Goal: Transaction & Acquisition: Download file/media

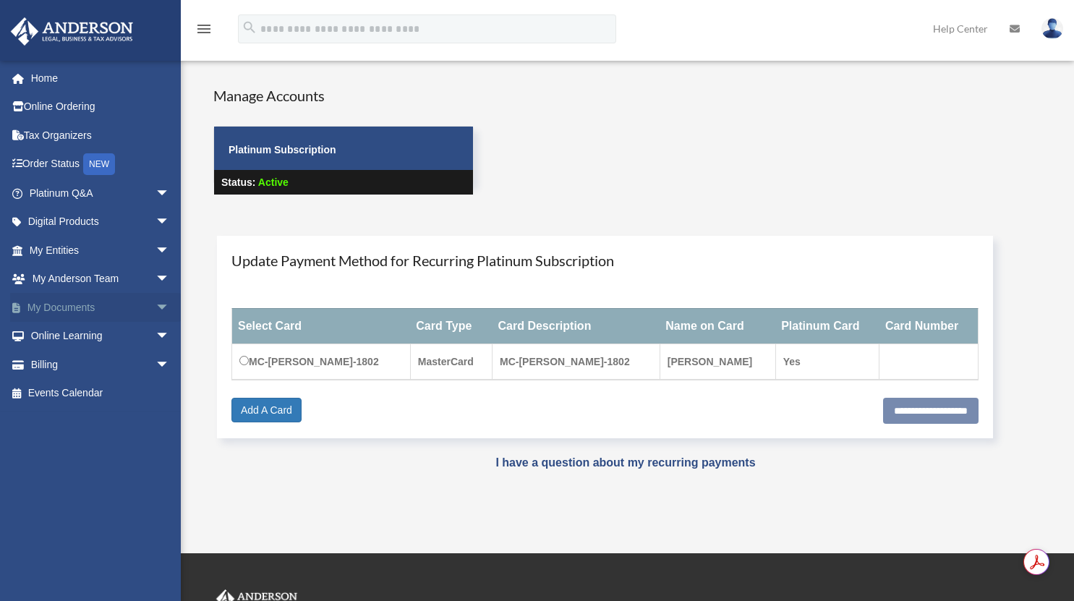
click at [85, 308] on link "My Documents arrow_drop_down" at bounding box center [101, 307] width 182 height 29
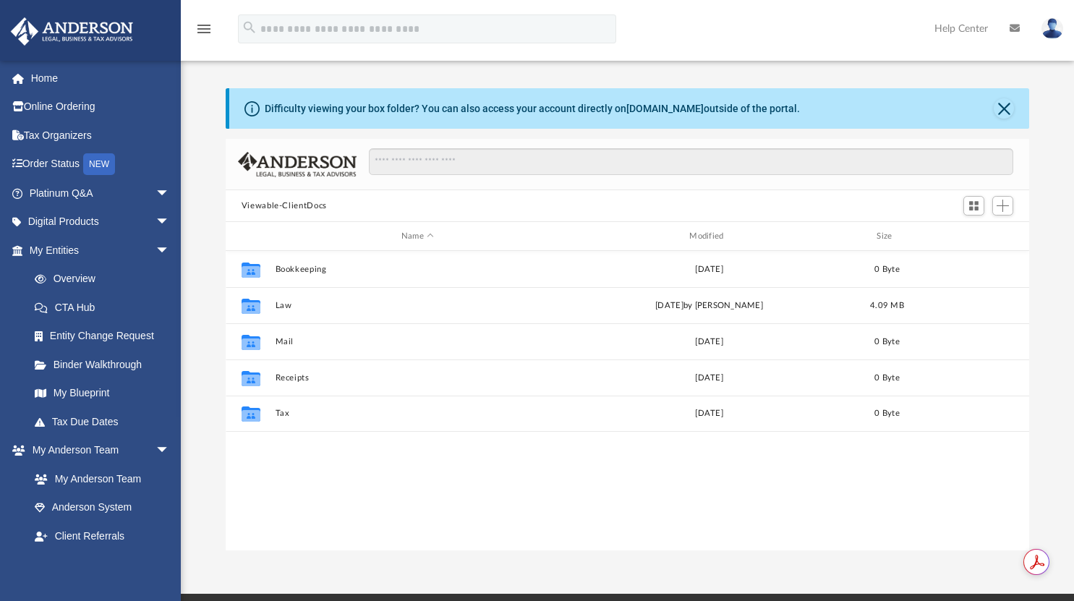
scroll to position [317, 793]
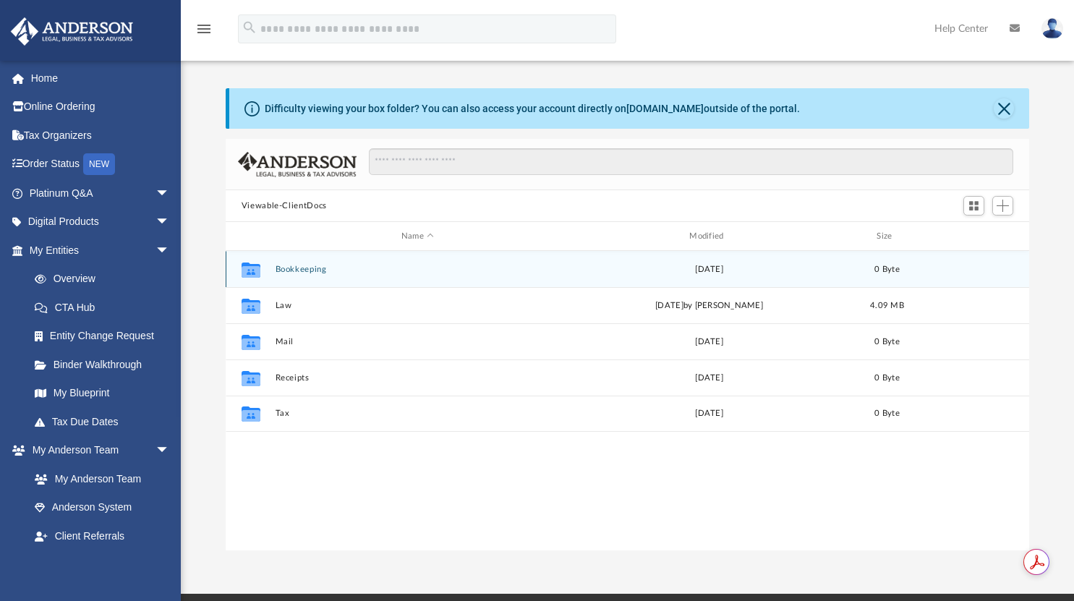
click at [317, 276] on div "Collaborated Folder Bookkeeping [DATE] 0 Byte" at bounding box center [628, 269] width 804 height 36
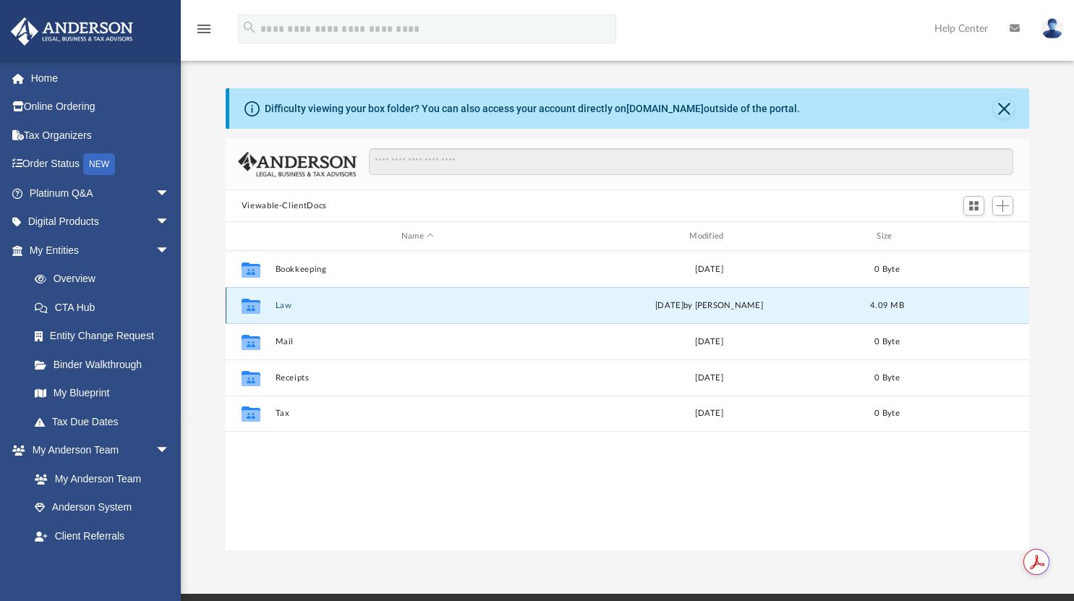
click at [283, 307] on button "Law" at bounding box center [417, 305] width 285 height 9
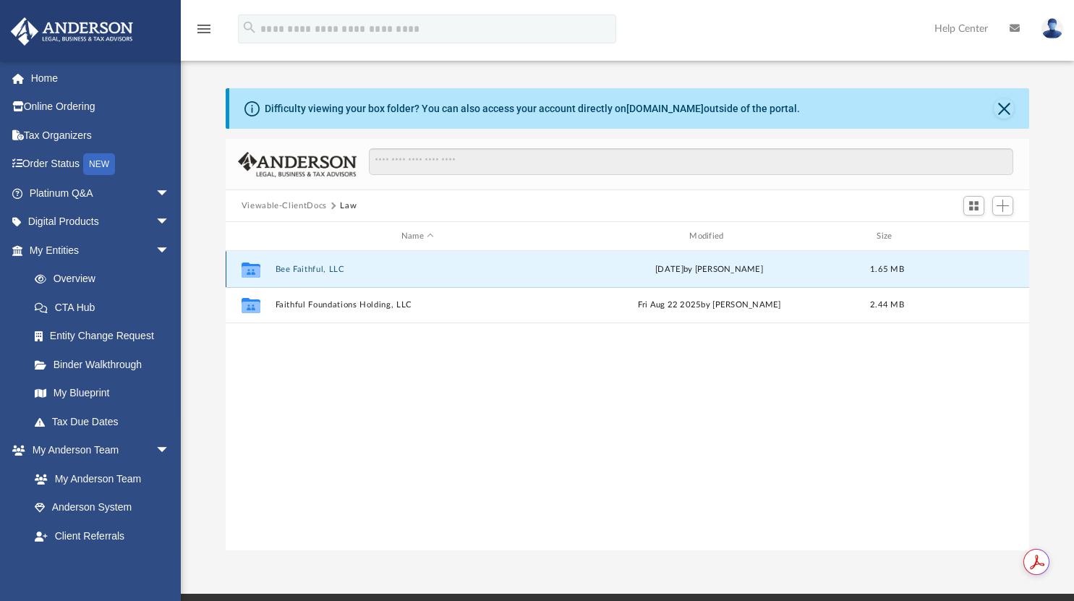
click at [298, 269] on button "Bee Faithful, LLC" at bounding box center [417, 269] width 285 height 9
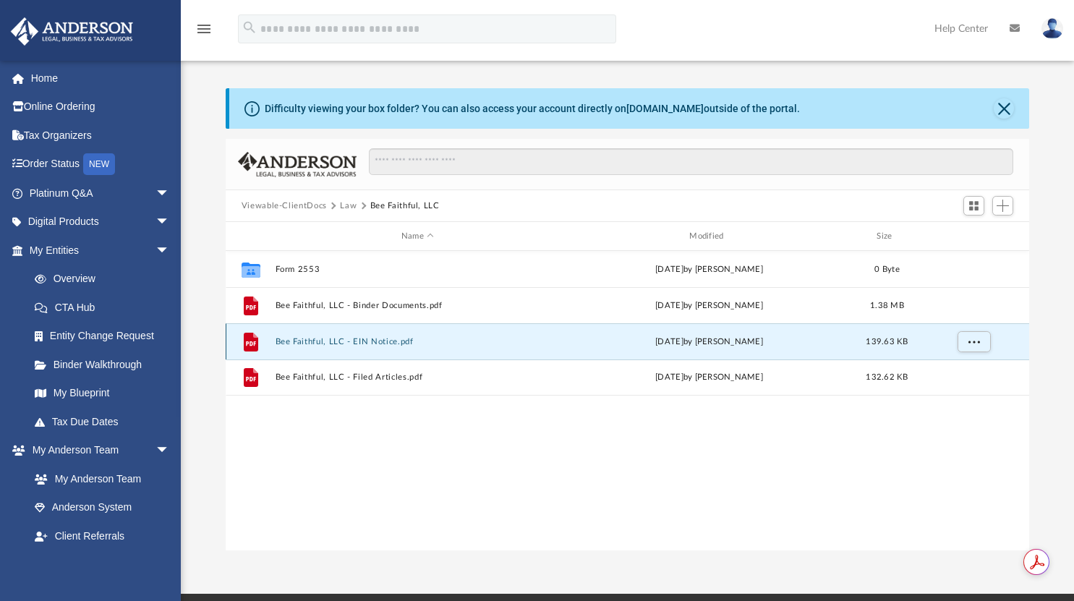
click at [300, 341] on button "Bee Faithful, LLC - EIN Notice.pdf" at bounding box center [417, 341] width 285 height 9
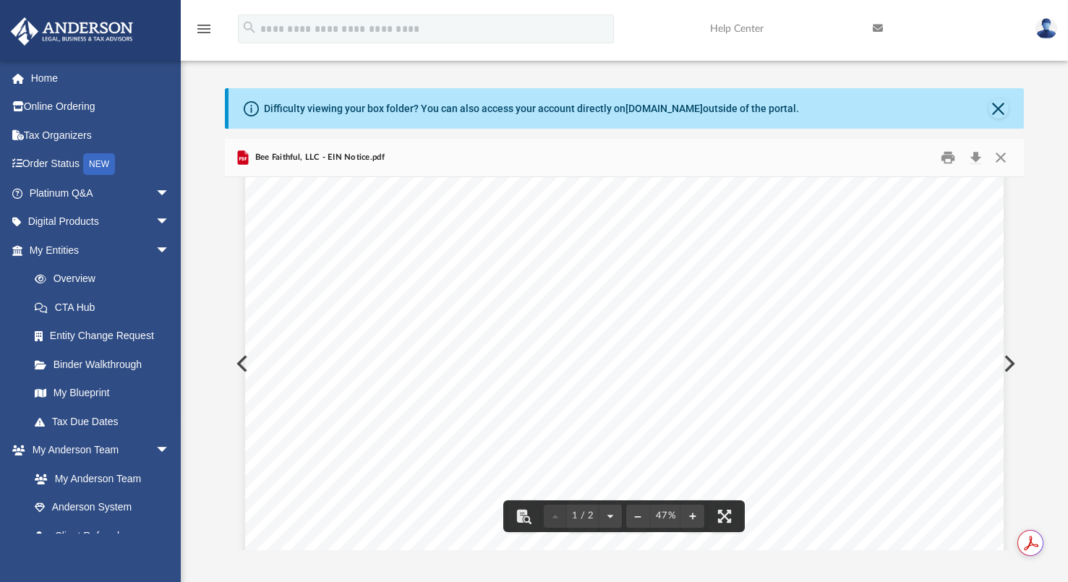
scroll to position [217, 0]
click at [695, 511] on button "File preview" at bounding box center [692, 516] width 23 height 32
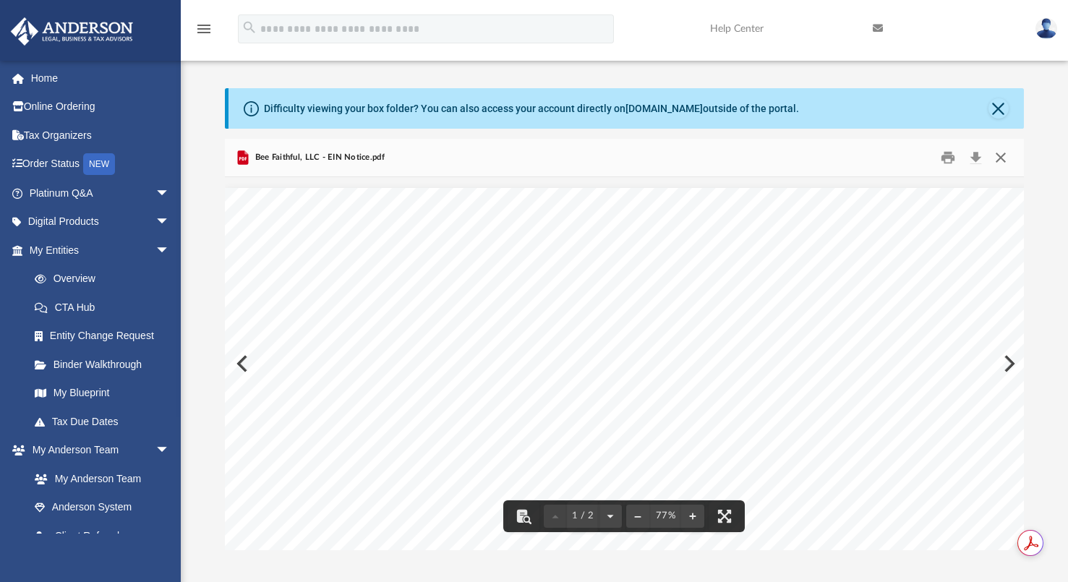
click at [1002, 154] on button "Close" at bounding box center [1001, 157] width 26 height 22
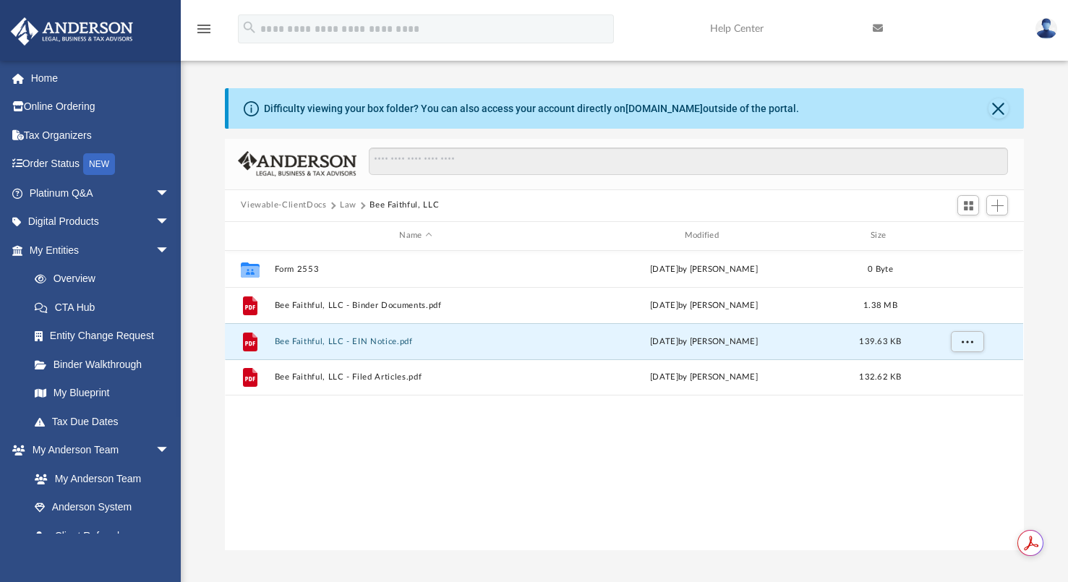
click at [349, 207] on button "Law" at bounding box center [348, 205] width 17 height 13
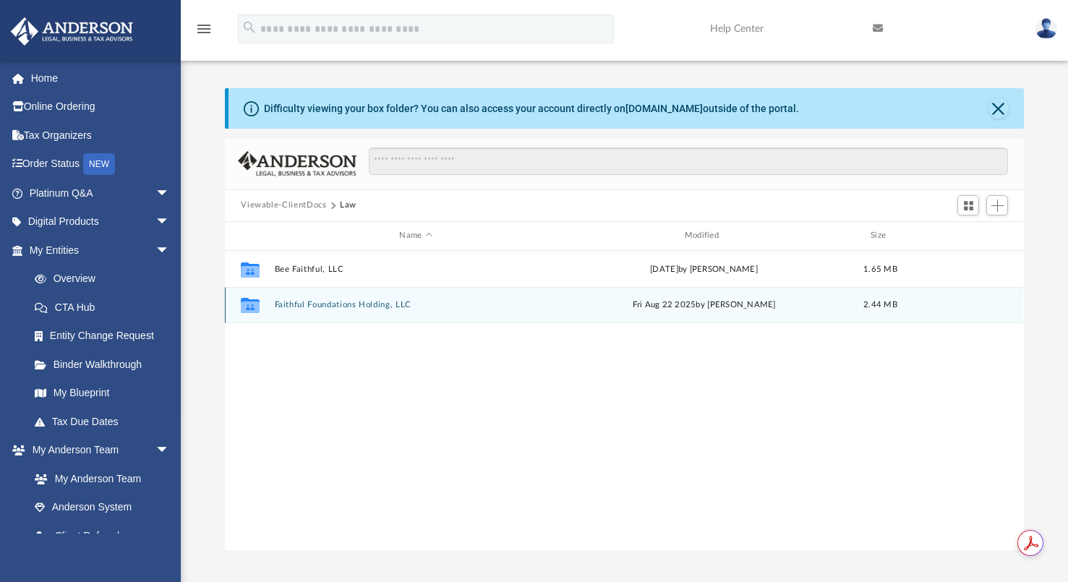
click at [336, 303] on button "Faithful Foundations Holding, LLC" at bounding box center [416, 304] width 282 height 9
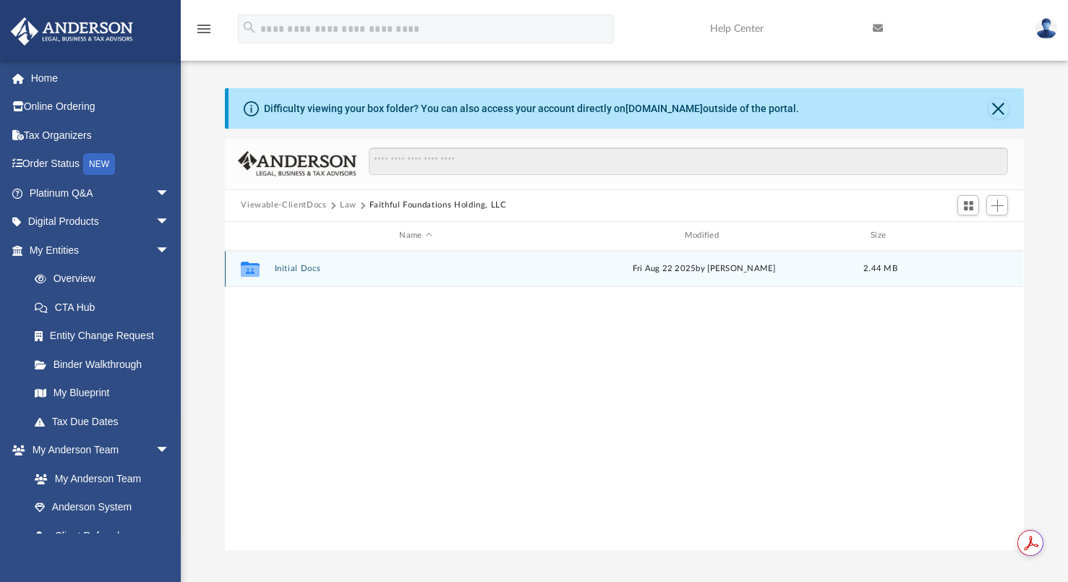
click at [312, 270] on button "Initial Docs" at bounding box center [416, 268] width 282 height 9
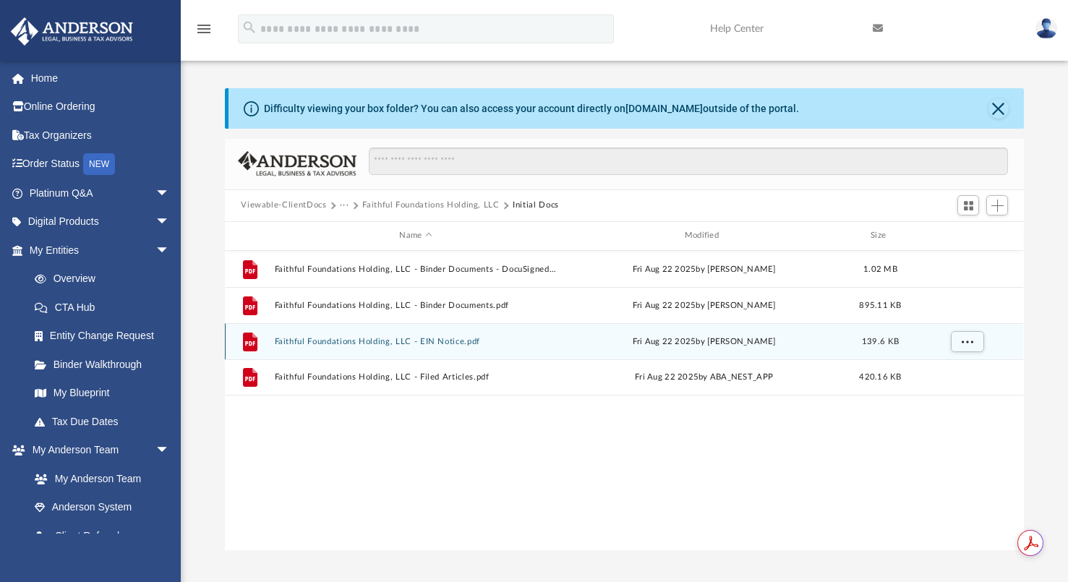
click at [358, 346] on button "Faithful Foundations Holding, LLC - EIN Notice.pdf" at bounding box center [416, 341] width 282 height 9
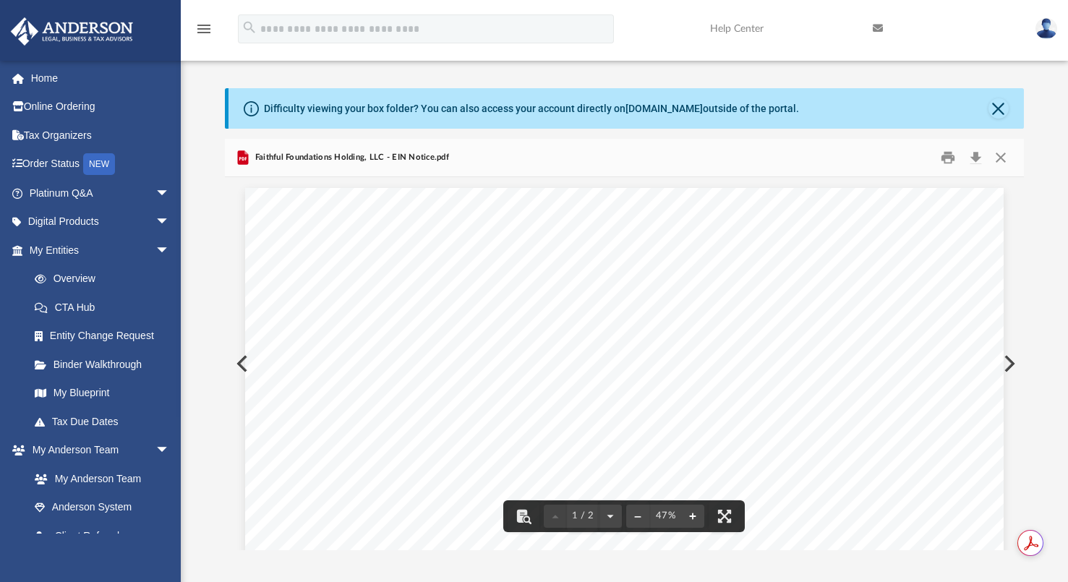
click at [693, 512] on button "File preview" at bounding box center [692, 516] width 23 height 32
click at [692, 512] on button "File preview" at bounding box center [692, 516] width 23 height 32
click at [997, 108] on button "Close" at bounding box center [999, 108] width 20 height 20
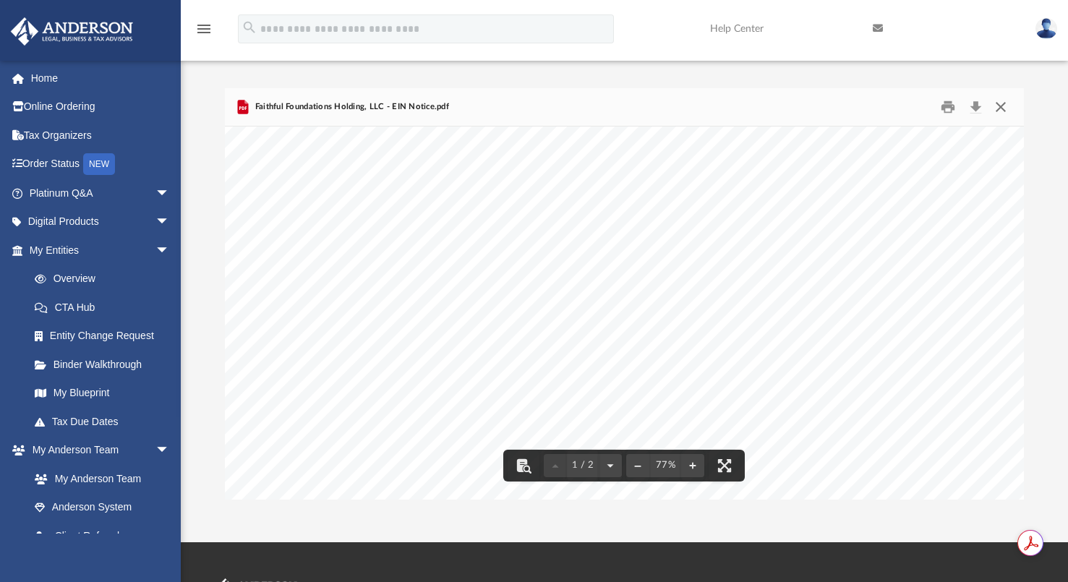
click at [1003, 110] on button "Close" at bounding box center [1001, 106] width 26 height 22
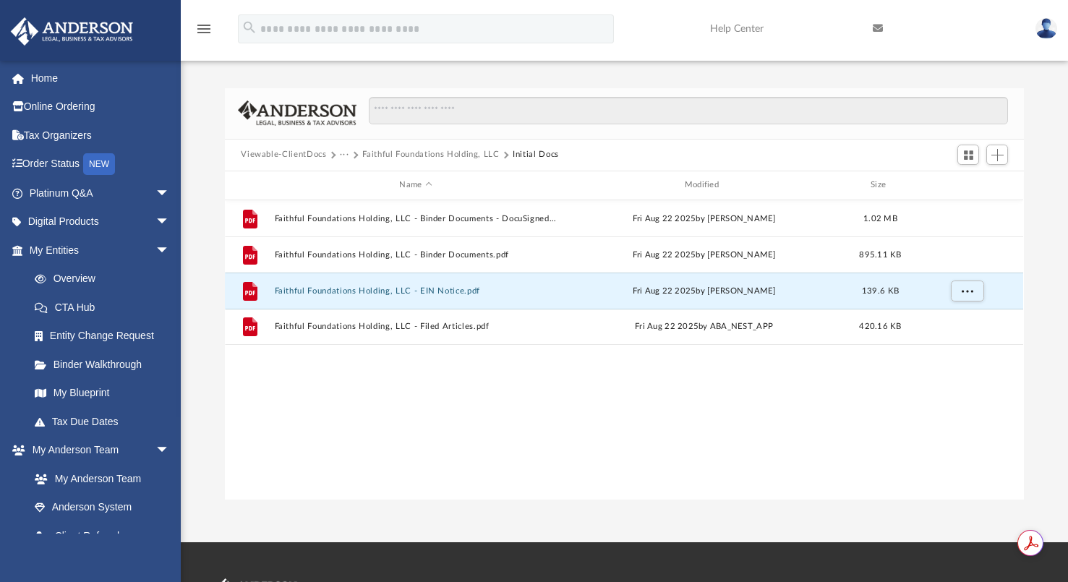
click at [346, 154] on button "···" at bounding box center [344, 154] width 9 height 13
click at [356, 180] on li "Law" at bounding box center [356, 180] width 17 height 15
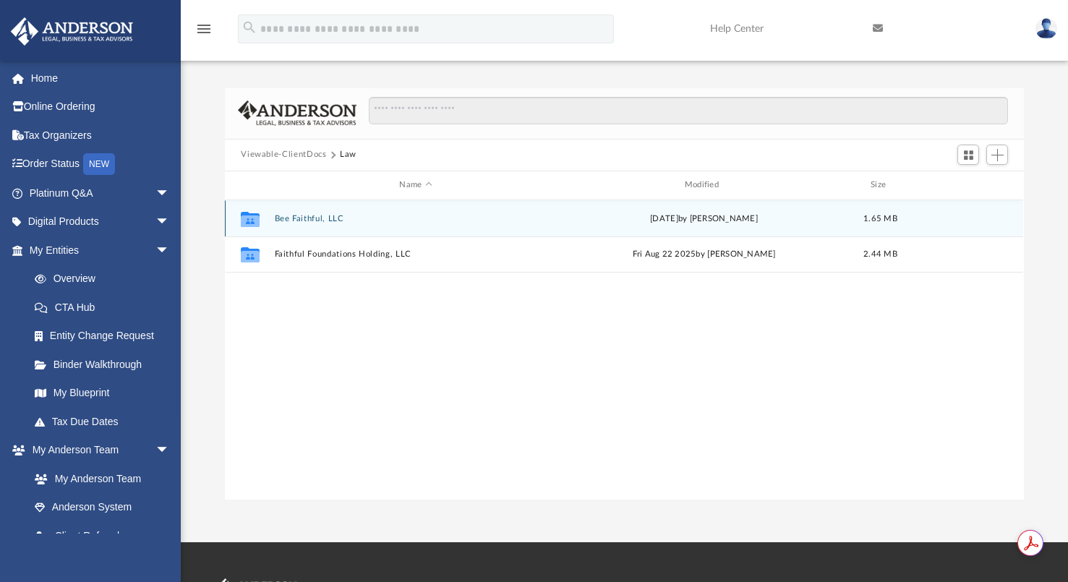
click at [328, 223] on button "Bee Faithful, LLC" at bounding box center [416, 218] width 282 height 9
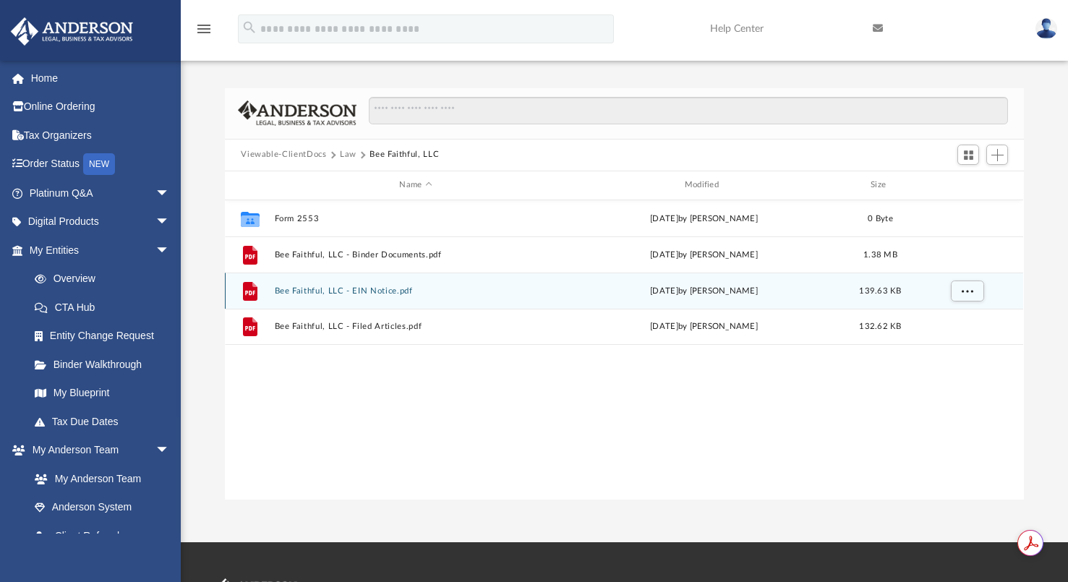
click at [392, 297] on div "File Bee Faithful, LLC - EIN Notice.pdf [DATE] by [PERSON_NAME] 139.63 KB" at bounding box center [624, 291] width 798 height 36
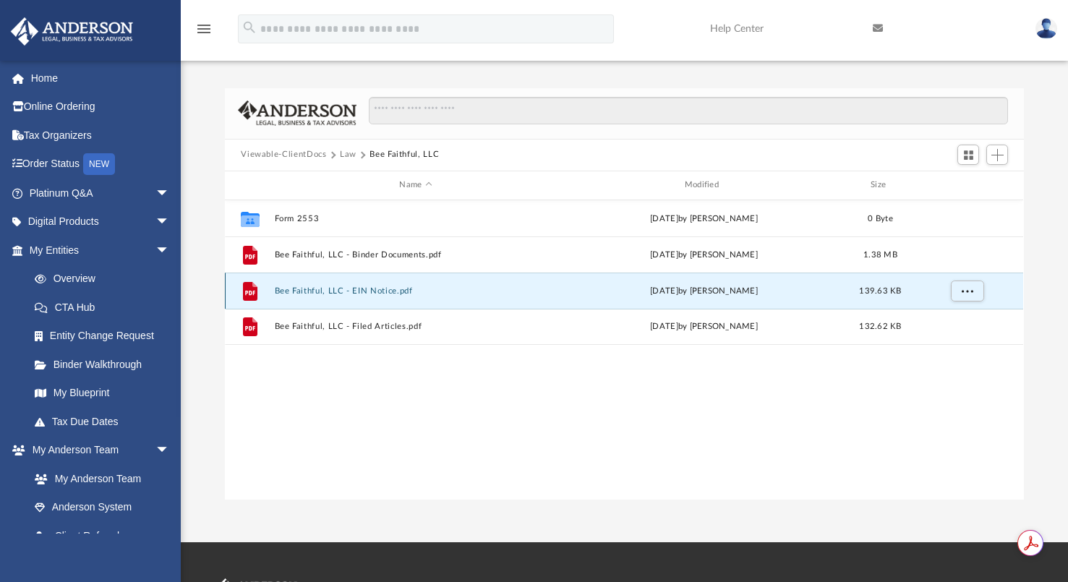
click at [328, 287] on button "Bee Faithful, LLC - EIN Notice.pdf" at bounding box center [416, 290] width 282 height 9
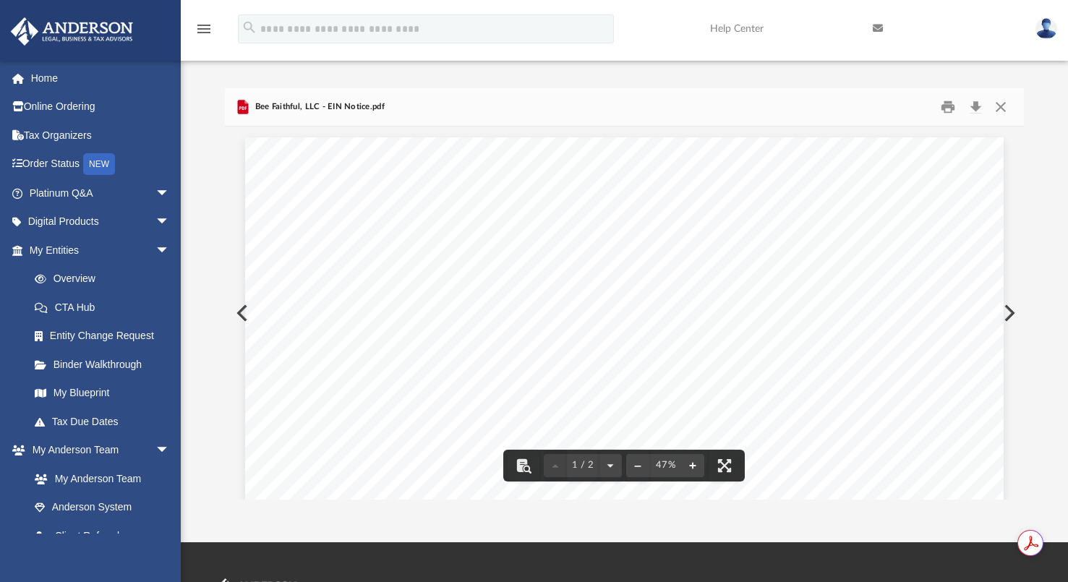
click at [687, 463] on button "File preview" at bounding box center [692, 466] width 23 height 32
